Goal: Find specific page/section: Find specific page/section

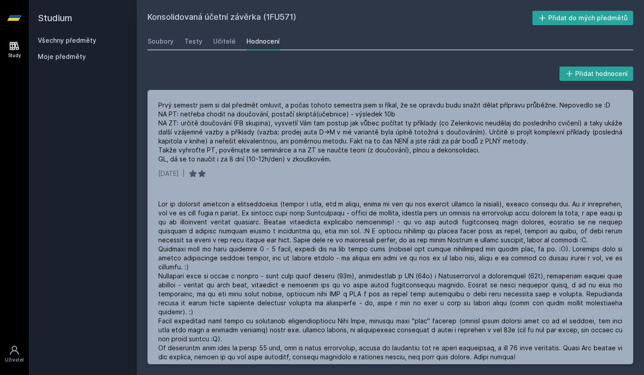
click at [87, 39] on link "Všechny předměty" at bounding box center [67, 40] width 58 height 8
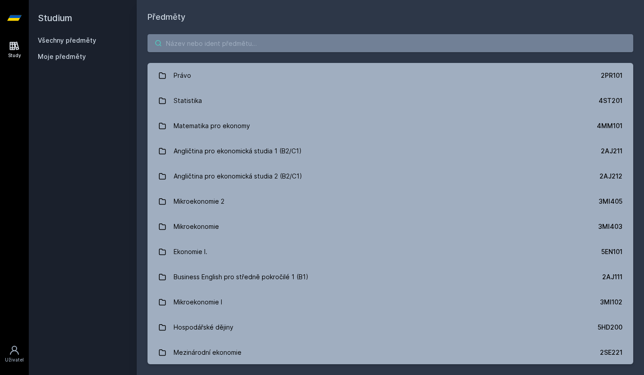
click at [209, 40] on input "search" at bounding box center [389, 43] width 485 height 18
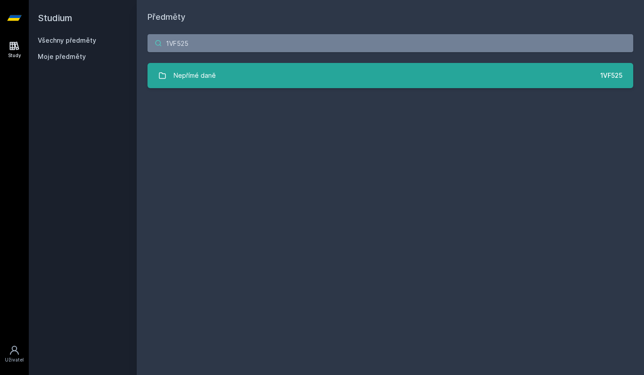
type input "1VF525"
click at [258, 67] on link "Nepřímé daně 1VF525" at bounding box center [389, 75] width 485 height 25
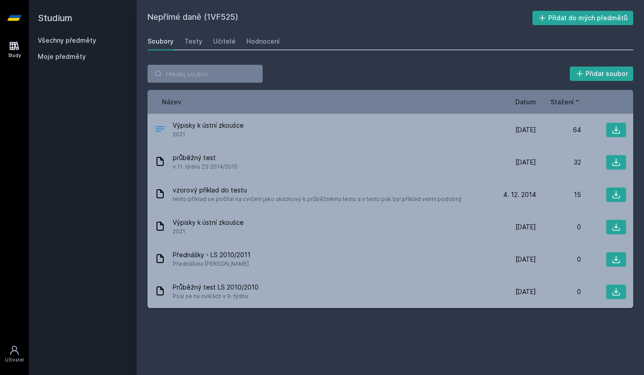
click at [525, 105] on span "Datum" at bounding box center [525, 101] width 21 height 9
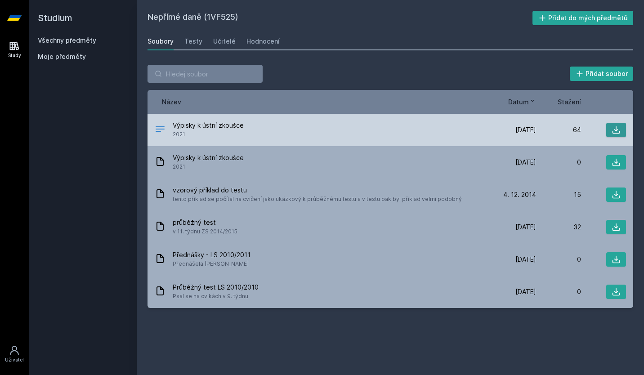
click at [614, 128] on icon at bounding box center [615, 129] width 9 height 9
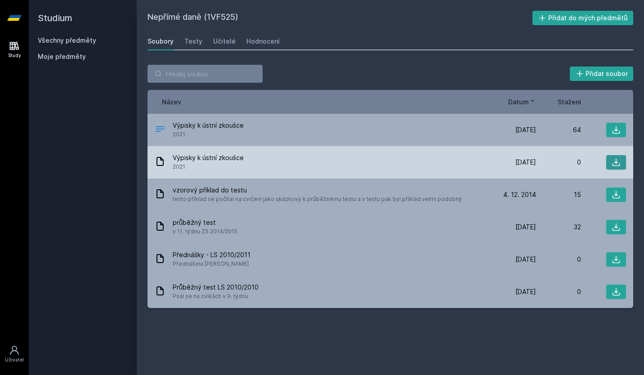
click at [614, 162] on icon at bounding box center [616, 163] width 8 height 8
